Goal: Task Accomplishment & Management: Manage account settings

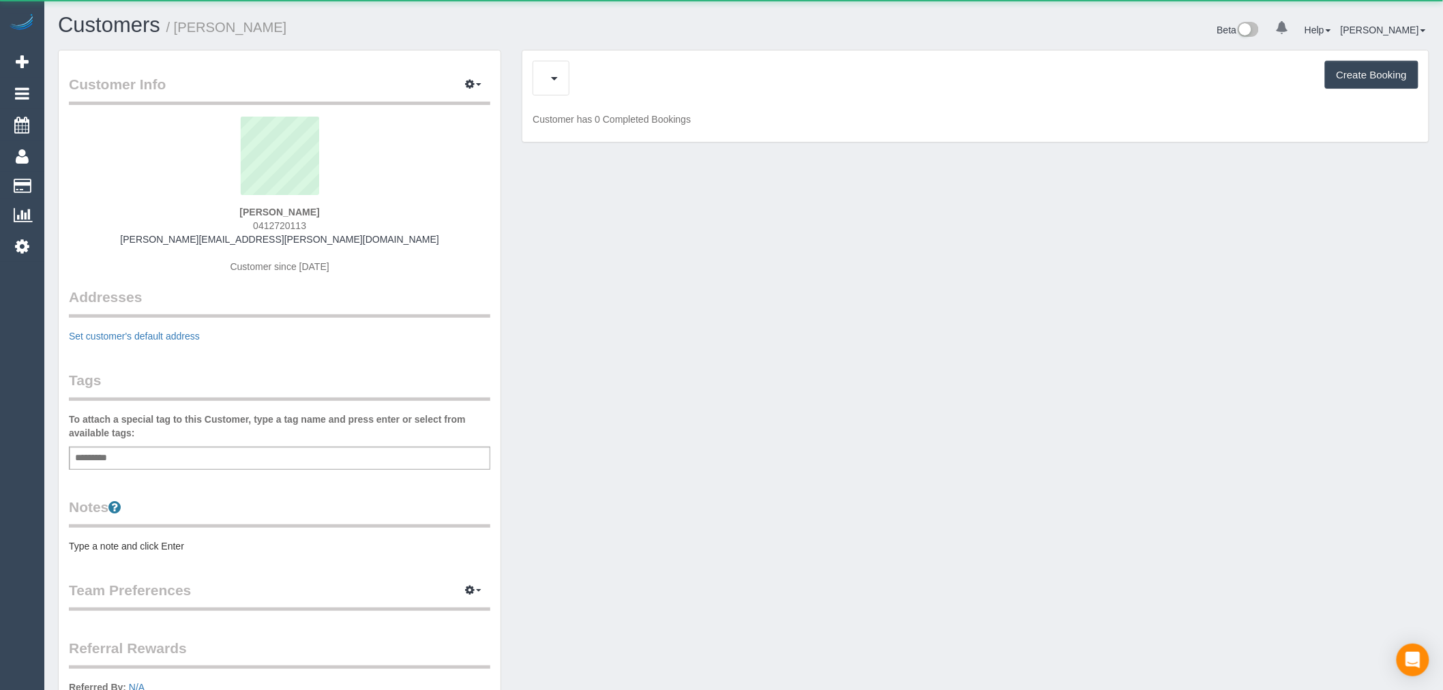
click at [683, 95] on div "Upcoming Bookings (1) Cancelled Bookings (0) Charges (0) Feedback (0) Create Bo…" at bounding box center [975, 78] width 886 height 35
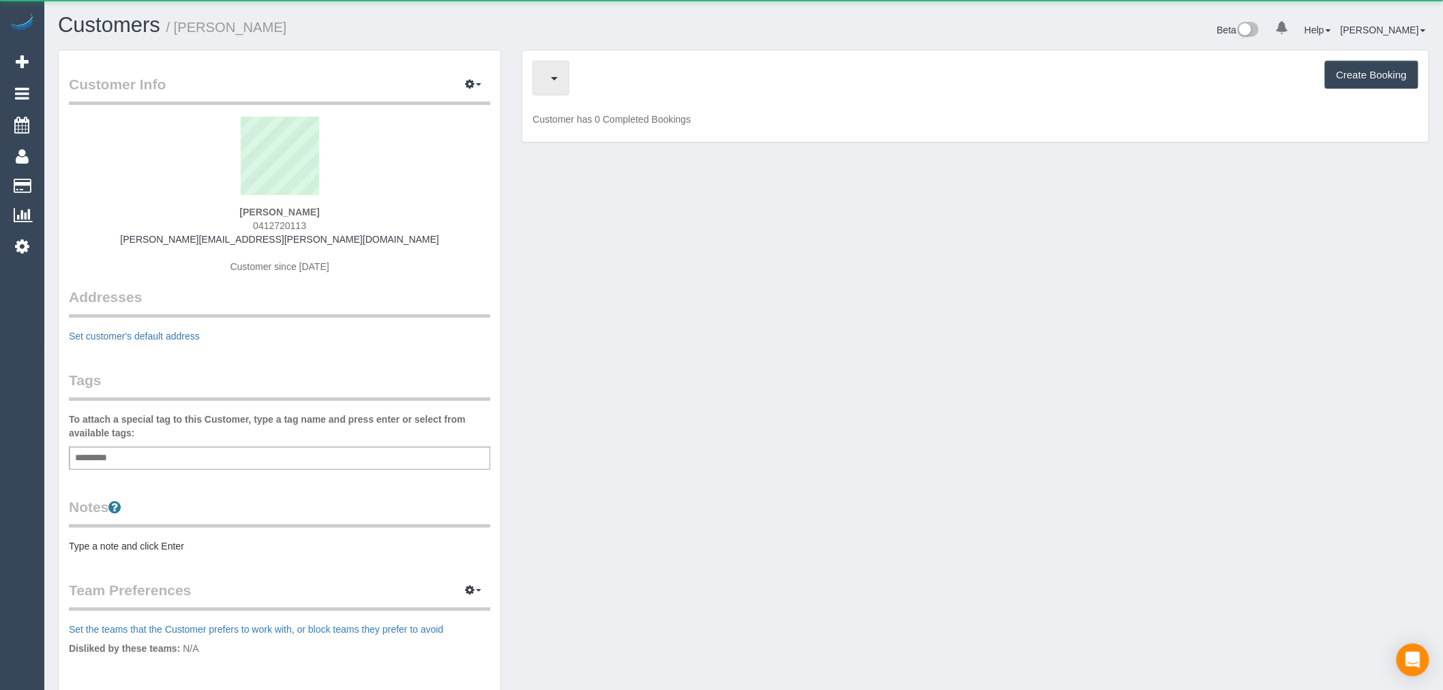
click at [551, 72] on span "button" at bounding box center [547, 78] width 7 height 17
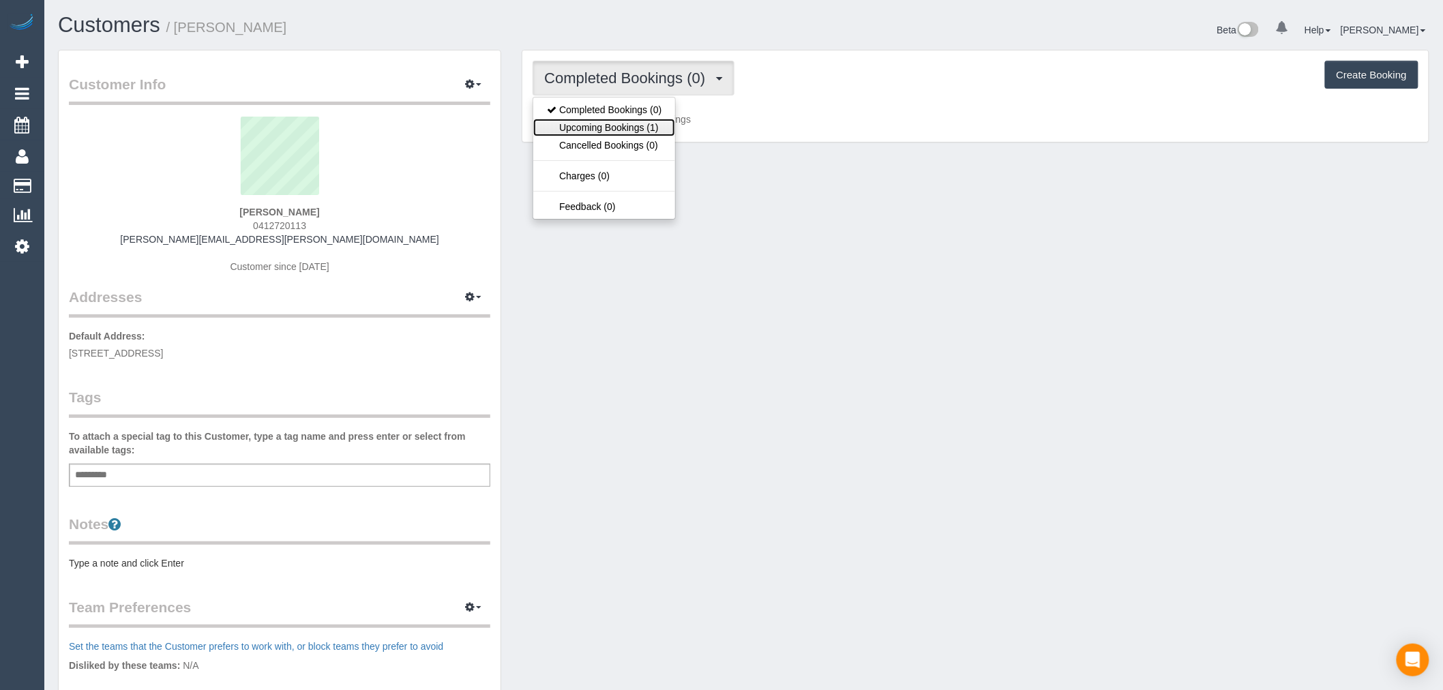
click at [660, 126] on link "Upcoming Bookings (1)" at bounding box center [604, 128] width 142 height 18
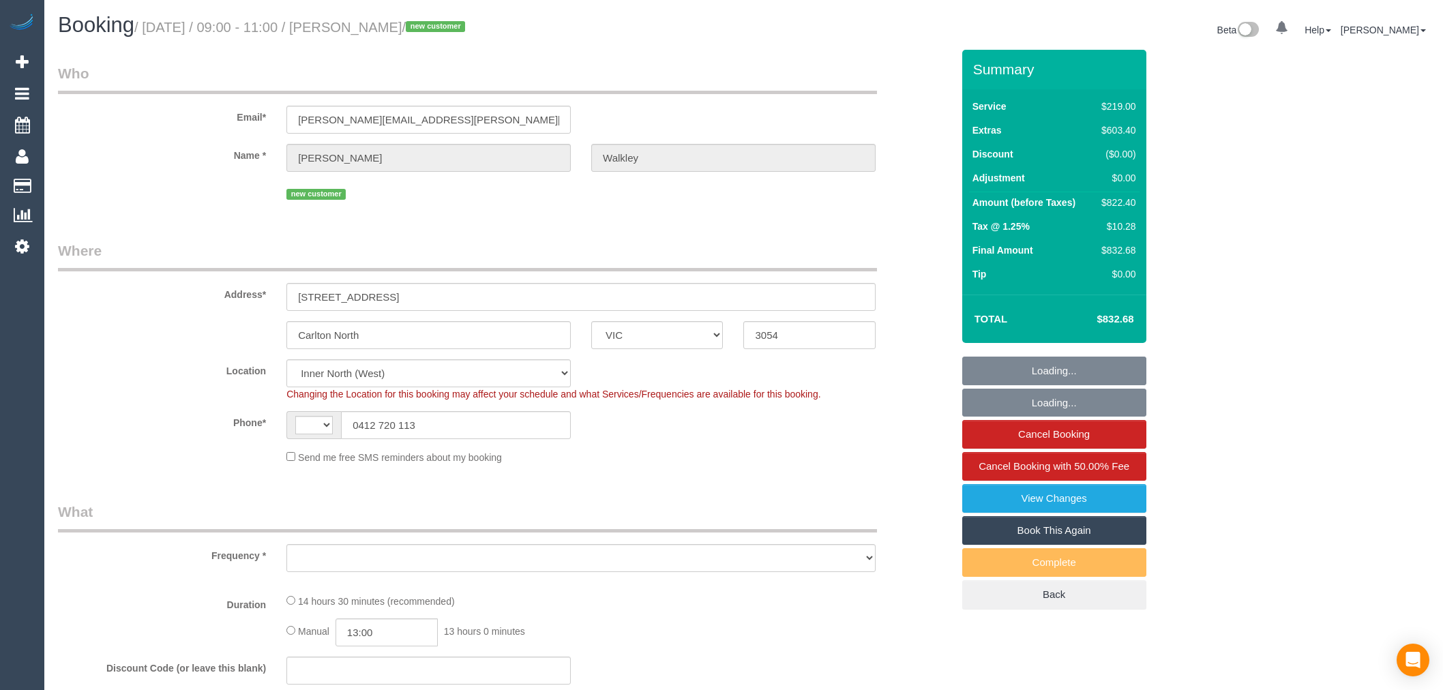
select select "VIC"
select select "string:AU"
select select "string:stripe-pm_1RyWXR2GScqysDRVCAc4FNRi"
select select "number:28"
select select "number:14"
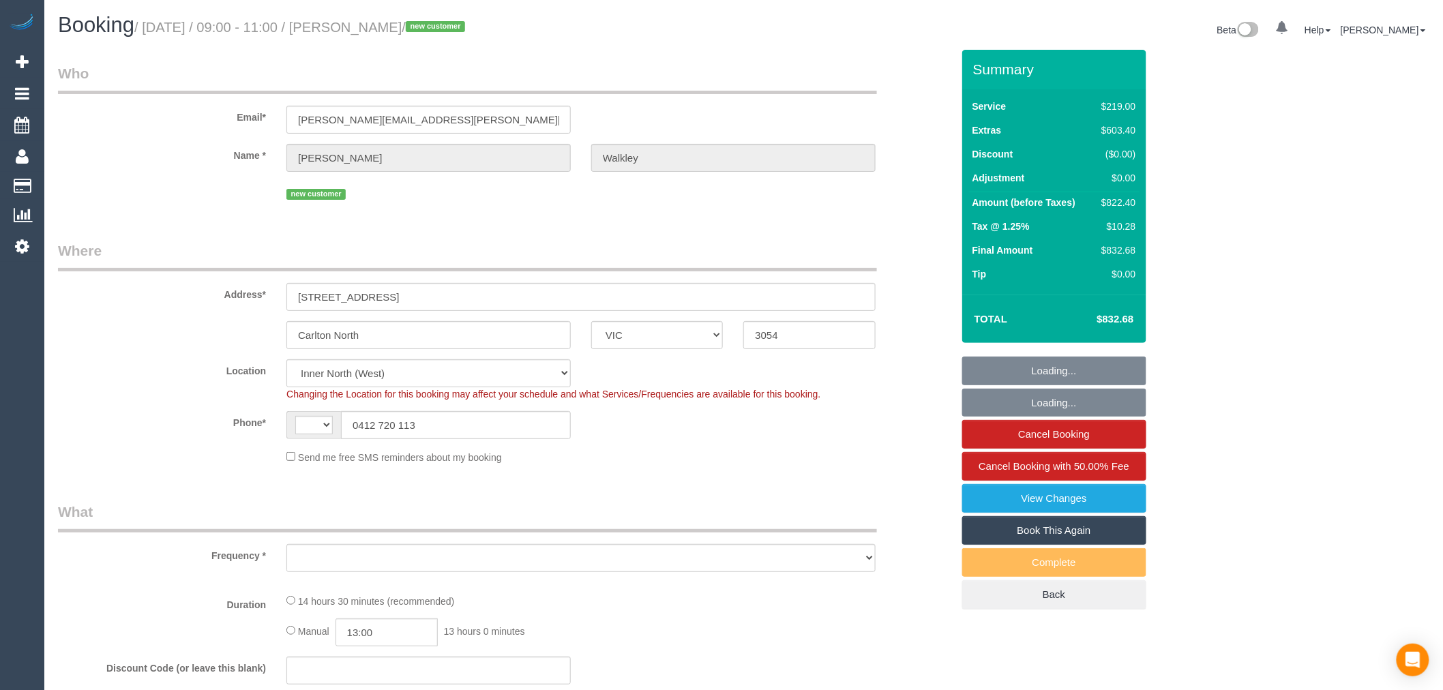
select select "number:19"
select select "number:25"
select select "number:13"
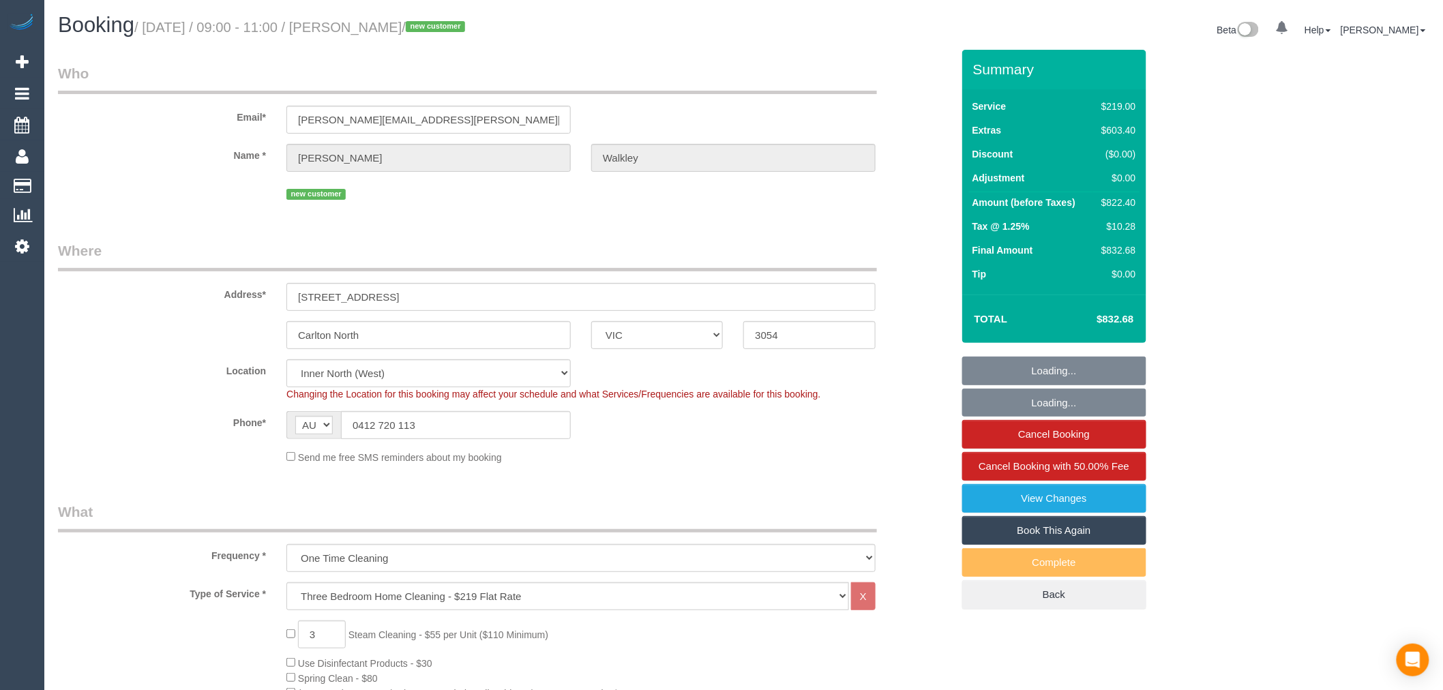
select select "object:1723"
select select "spot1"
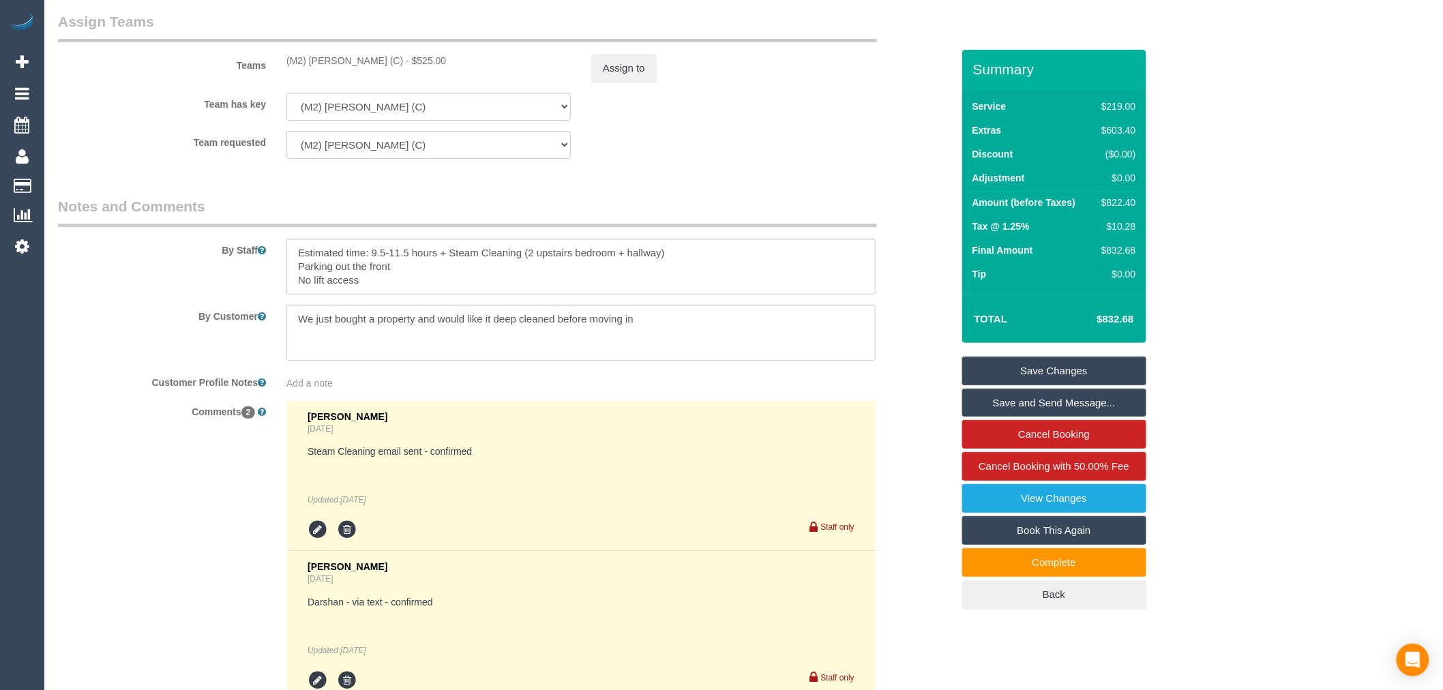
scroll to position [2234, 0]
